Goal: Information Seeking & Learning: Learn about a topic

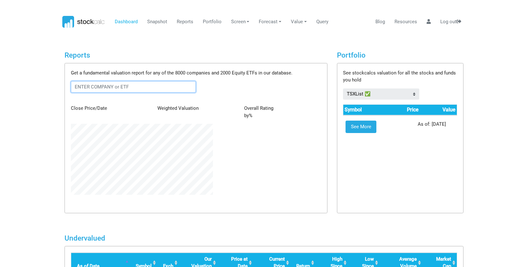
click at [135, 87] on input "text" at bounding box center [133, 86] width 125 height 11
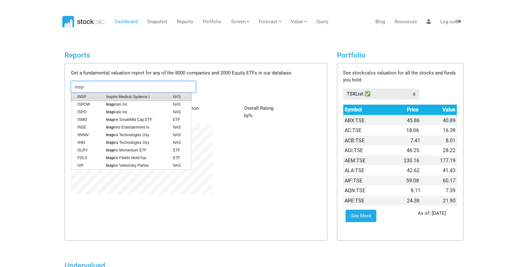
click at [132, 98] on span "Inspire Medical Systems I" at bounding box center [134, 97] width 67 height 6
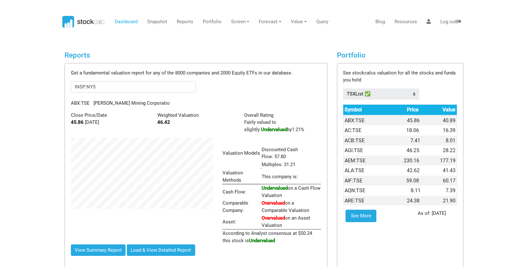
scroll to position [317732, 317679]
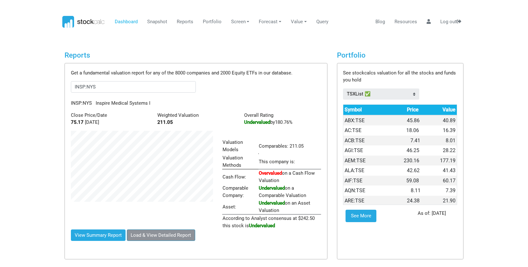
click at [145, 236] on button "Load & View Detailed Report" at bounding box center [161, 234] width 68 height 11
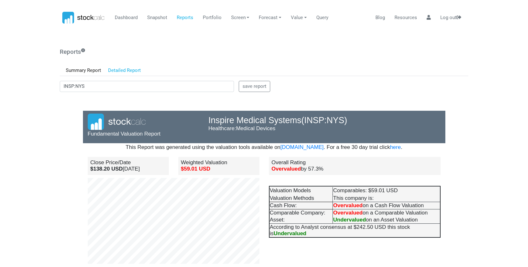
scroll to position [0, 0]
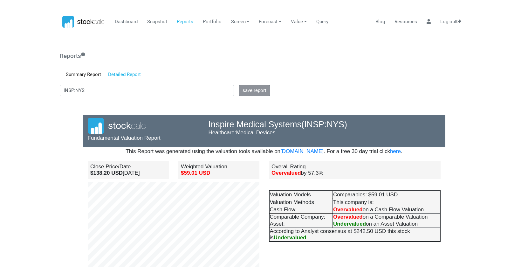
click at [247, 90] on button "save report" at bounding box center [255, 90] width 32 height 11
click at [93, 22] on icon at bounding box center [83, 22] width 43 height 12
click at [92, 23] on icon at bounding box center [83, 22] width 43 height 12
click at [124, 23] on link "Dashboard" at bounding box center [126, 22] width 28 height 12
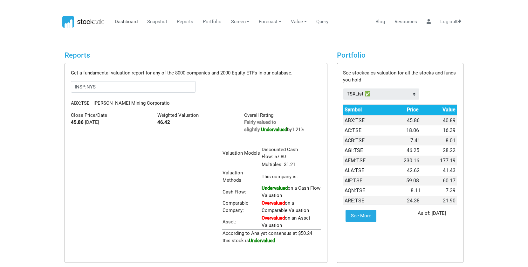
scroll to position [106, 151]
click at [110, 85] on input "INSP:NYS" at bounding box center [133, 86] width 125 height 11
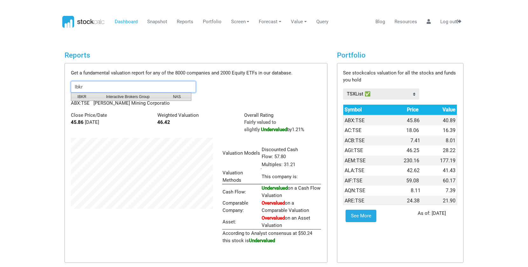
click at [118, 95] on span "Interactive Brokers Group" at bounding box center [134, 97] width 67 height 6
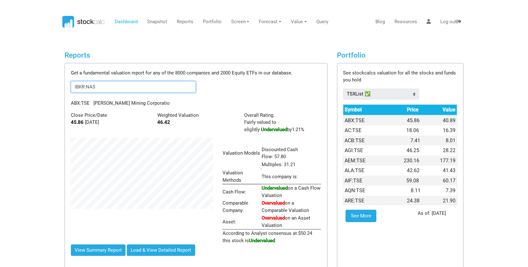
scroll to position [317732, 317679]
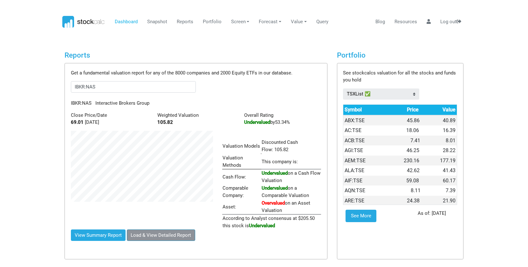
click at [149, 235] on button "Load & View Detailed Report" at bounding box center [161, 234] width 68 height 11
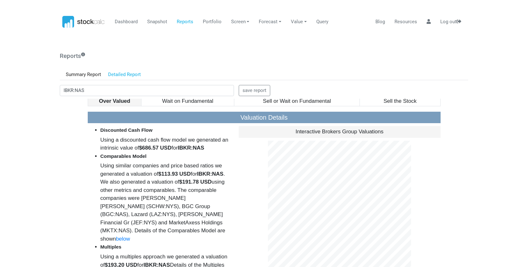
scroll to position [238, 0]
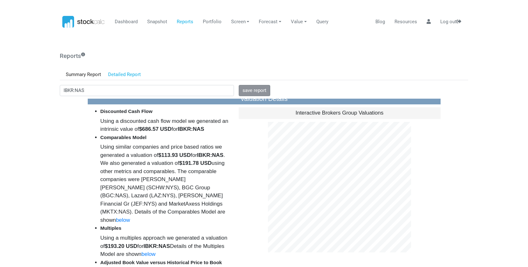
click at [251, 92] on button "save report" at bounding box center [255, 90] width 32 height 11
click at [90, 23] on icon at bounding box center [88, 22] width 3 height 4
click at [94, 24] on icon at bounding box center [83, 22] width 43 height 12
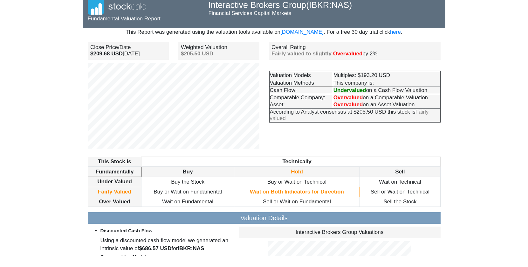
scroll to position [0, 0]
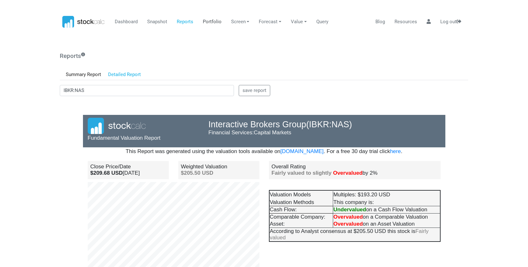
click at [210, 21] on link "Portfolio" at bounding box center [212, 22] width 24 height 12
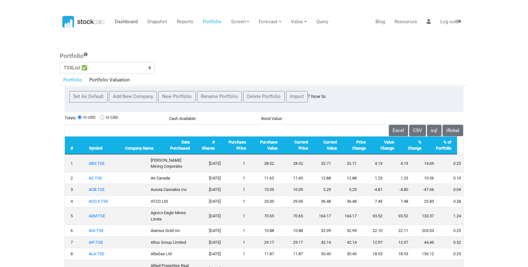
click at [123, 23] on link "Dashboard" at bounding box center [126, 22] width 28 height 12
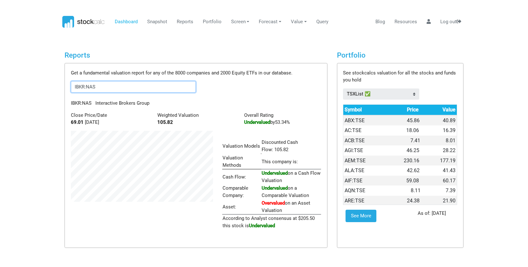
click at [100, 82] on input "IBKR:NAS" at bounding box center [133, 86] width 125 height 11
type input "I"
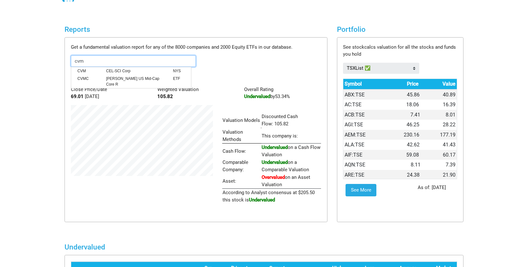
scroll to position [40, 0]
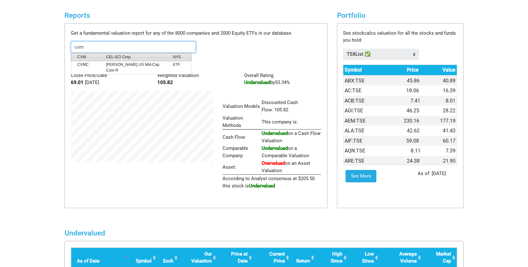
click at [117, 58] on span "CEL-SCI Corp" at bounding box center [134, 57] width 67 height 6
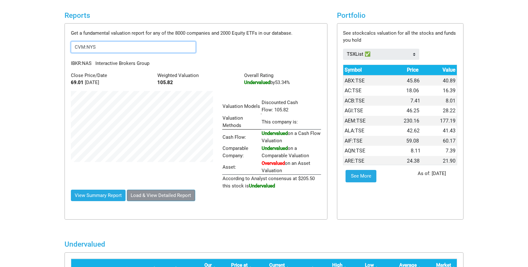
scroll to position [99, 151]
type input "CVM:NYS"
click at [147, 195] on button "Load & View Detailed Report" at bounding box center [161, 194] width 68 height 11
type input "CVM:NYS"
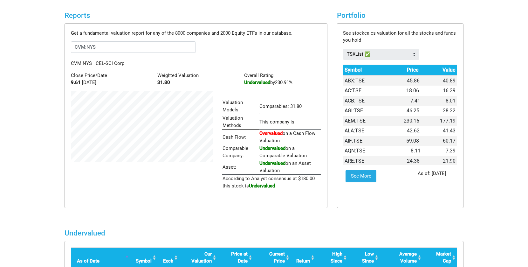
scroll to position [0, 0]
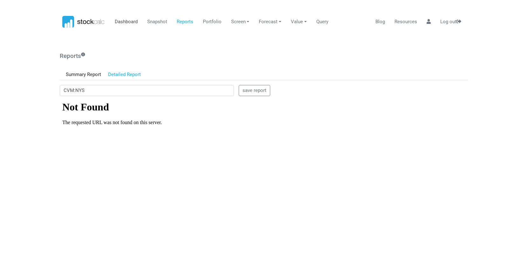
click at [135, 22] on link "Dashboard" at bounding box center [126, 22] width 28 height 12
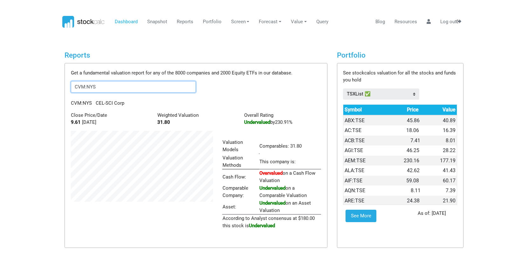
click at [109, 85] on input "CVM:NYS" at bounding box center [133, 86] width 125 height 11
type input "C"
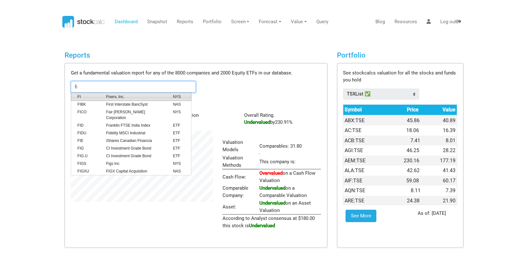
click at [115, 95] on span "Fiserv, Inc." at bounding box center [134, 97] width 67 height 6
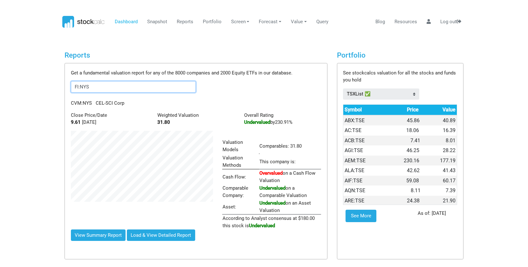
scroll to position [99, 151]
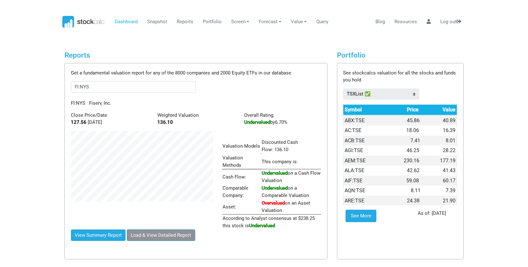
click at [158, 231] on button "Load & View Detailed Report" at bounding box center [161, 234] width 68 height 11
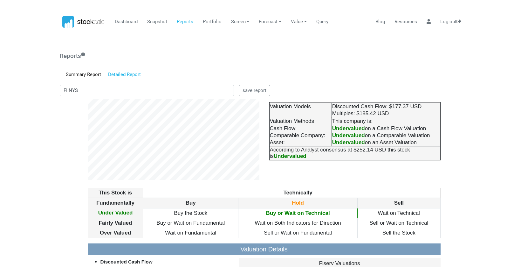
scroll to position [0, 0]
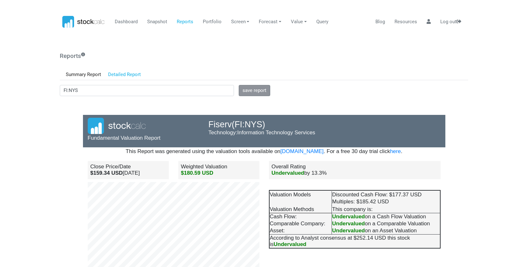
click at [251, 93] on button "save report" at bounding box center [255, 90] width 32 height 11
click at [125, 22] on link "Dashboard" at bounding box center [126, 22] width 28 height 12
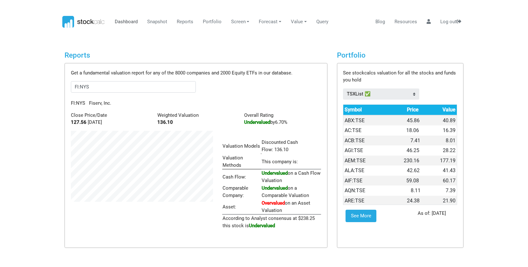
scroll to position [106, 0]
click at [95, 86] on input "FI:NYS" at bounding box center [133, 86] width 125 height 11
type input "F"
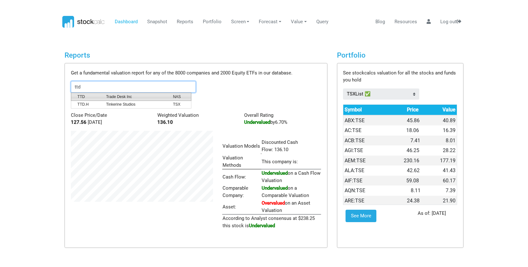
click at [110, 97] on span "Trade Desk Inc" at bounding box center [134, 97] width 67 height 6
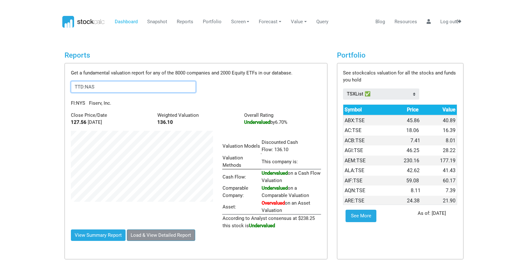
scroll to position [99, 151]
type input "TTD:NAS"
click at [155, 235] on button "Load & View Detailed Report" at bounding box center [161, 234] width 68 height 11
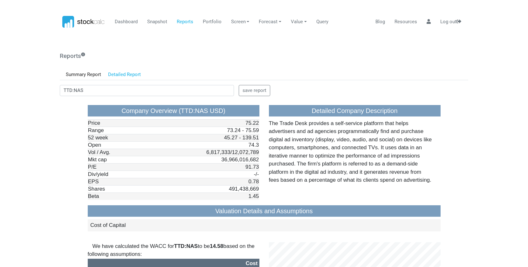
scroll to position [477, 0]
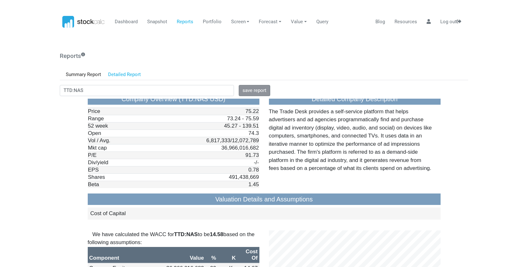
click at [257, 92] on button "save report" at bounding box center [255, 90] width 32 height 11
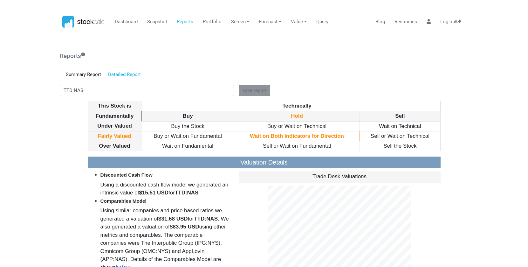
scroll to position [159, 0]
